Goal: Transaction & Acquisition: Purchase product/service

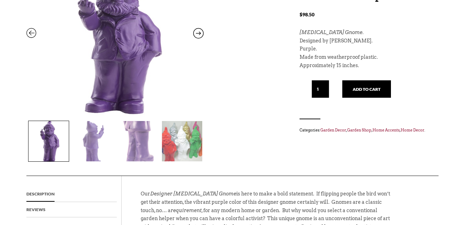
scroll to position [132, 0]
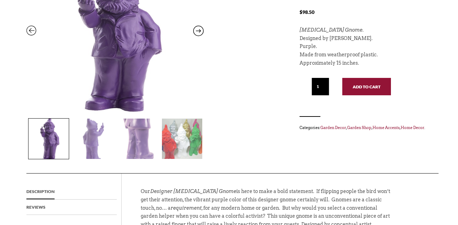
click at [377, 86] on button "Add to cart" at bounding box center [366, 86] width 49 height 17
